Goal: Information Seeking & Learning: Learn about a topic

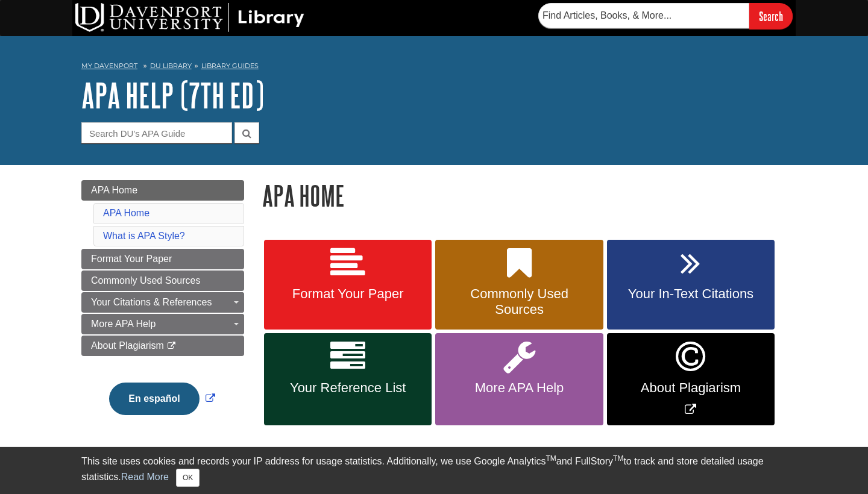
click at [365, 288] on span "Format Your Paper" at bounding box center [348, 294] width 150 height 16
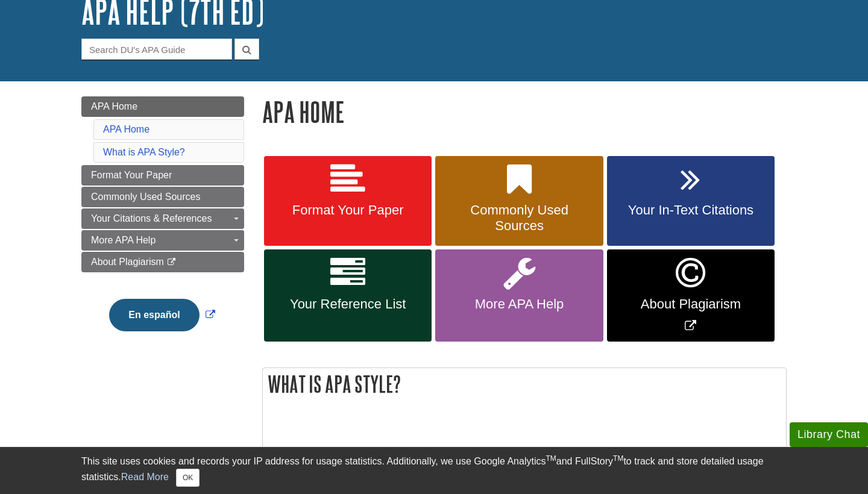
scroll to position [86, 0]
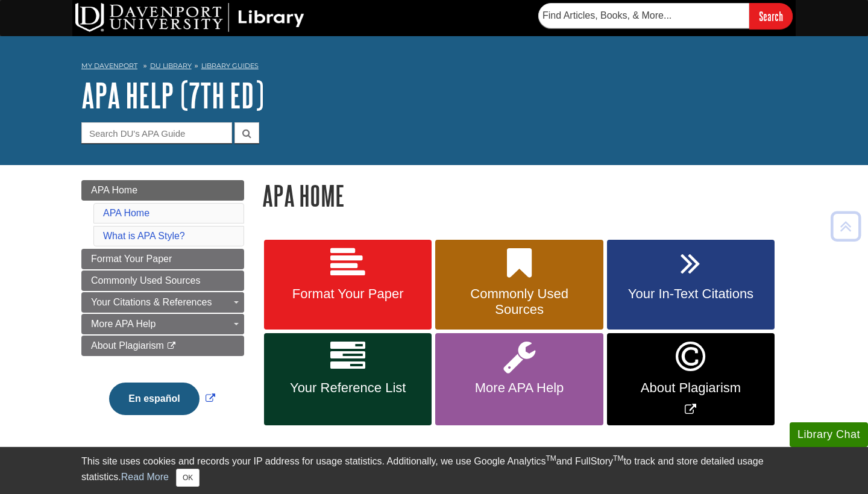
scroll to position [0, 0]
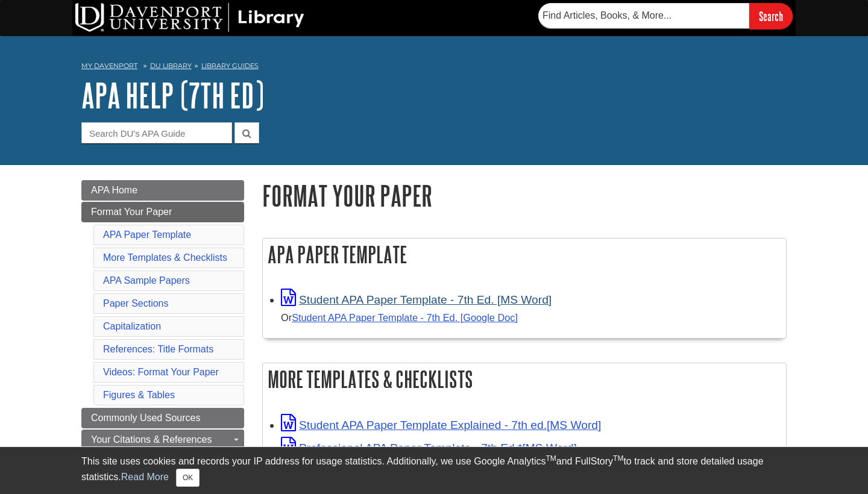
click at [377, 301] on link "Student APA Paper Template - 7th Ed. [MS Word]" at bounding box center [416, 300] width 271 height 13
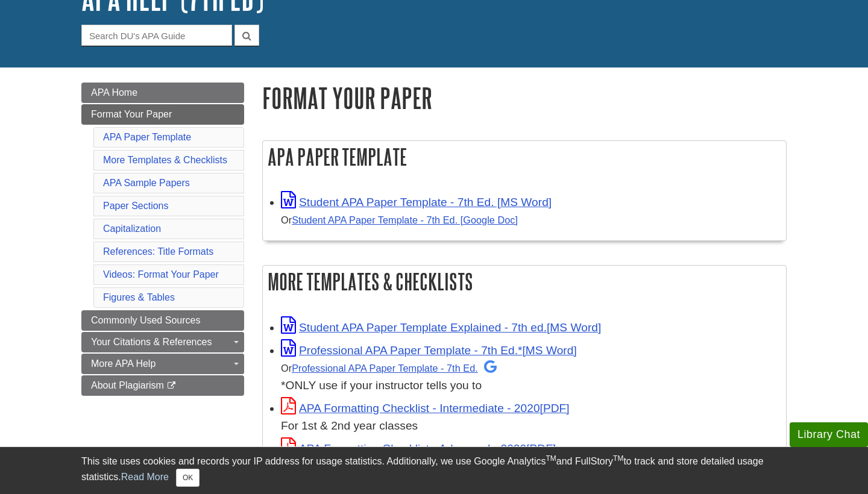
scroll to position [103, 0]
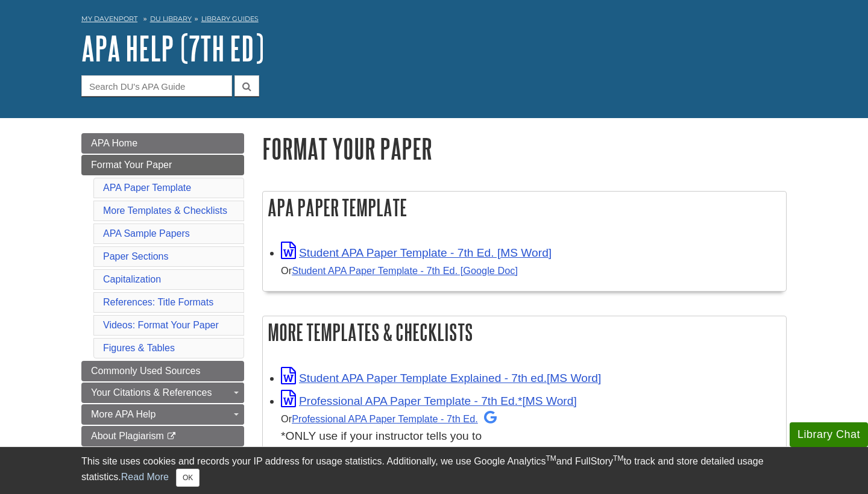
scroll to position [48, 0]
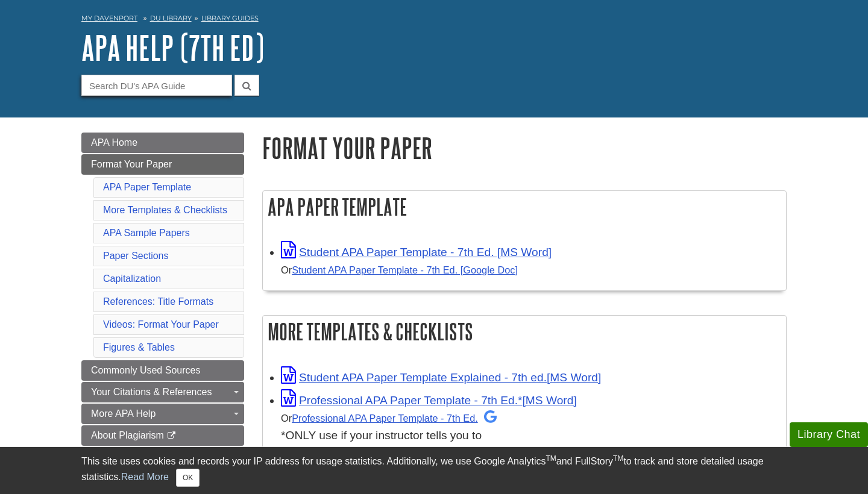
click at [162, 88] on input "Guide Search Terms" at bounding box center [156, 85] width 151 height 21
click at [247, 84] on button "submit" at bounding box center [247, 85] width 25 height 21
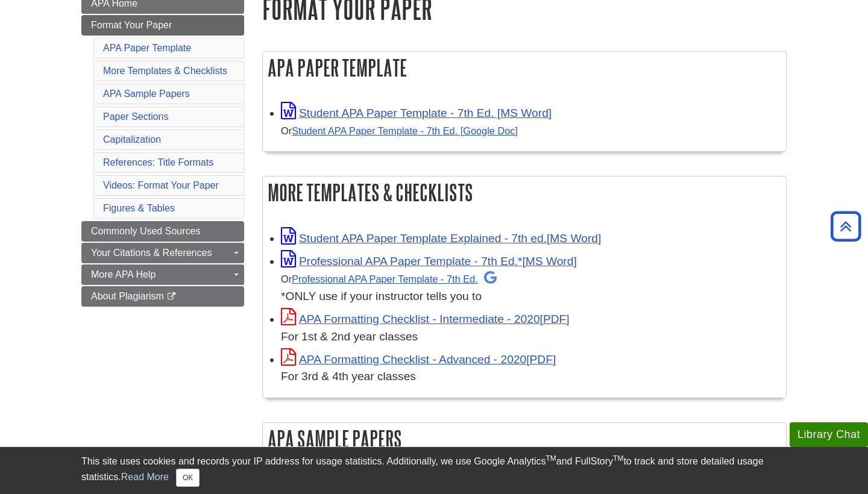
scroll to position [195, 0]
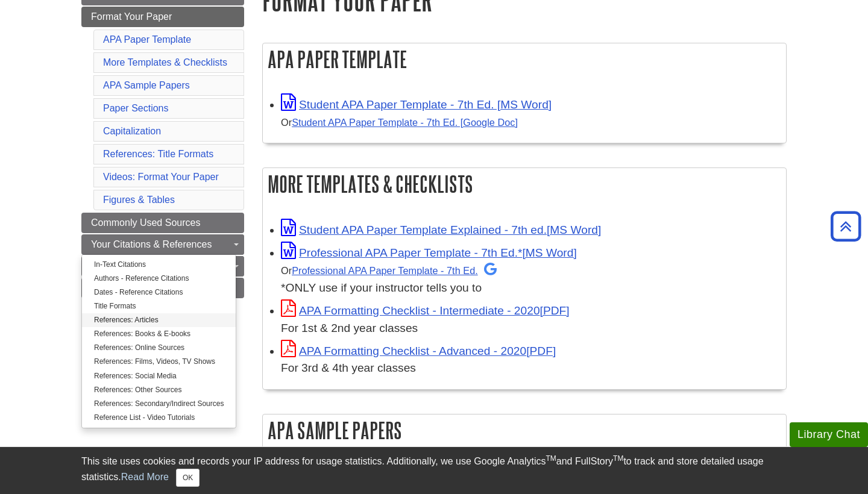
type input "department namesA"
click at [133, 318] on link "References: Articles" at bounding box center [159, 320] width 154 height 14
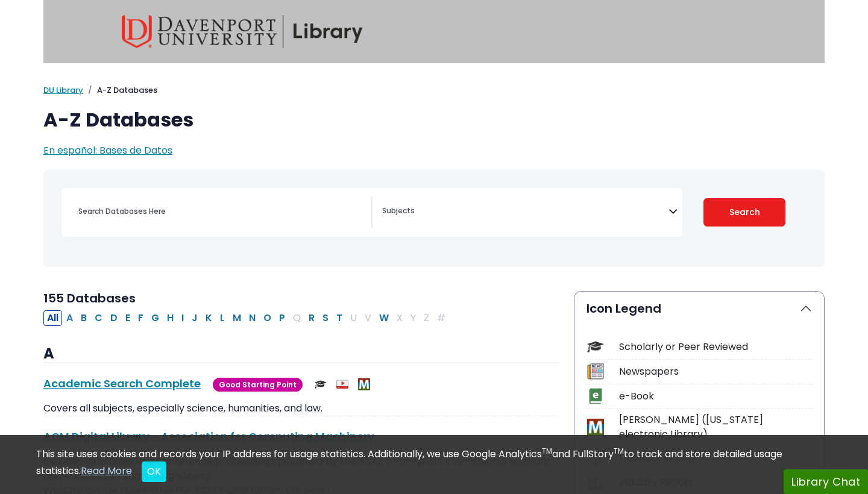
select select "Database Subject Filter"
